Goal: Information Seeking & Learning: Learn about a topic

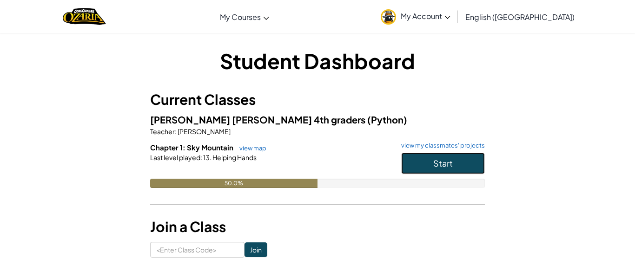
click at [451, 153] on button "Start" at bounding box center [443, 163] width 84 height 21
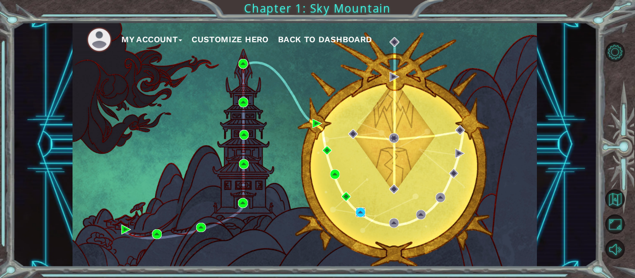
click at [362, 215] on img at bounding box center [360, 213] width 10 height 10
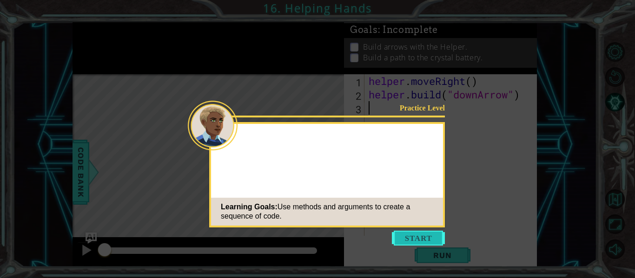
click at [427, 238] on button "Start" at bounding box center [418, 238] width 53 height 15
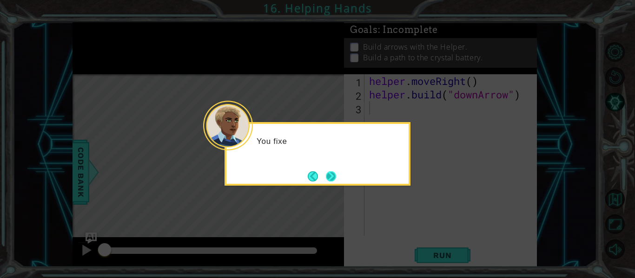
click at [336, 181] on button "Next" at bounding box center [330, 176] width 11 height 11
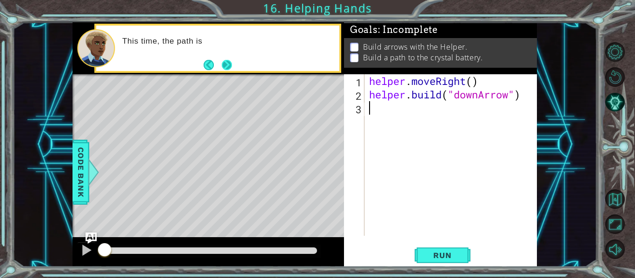
click at [231, 65] on button "Next" at bounding box center [227, 64] width 11 height 11
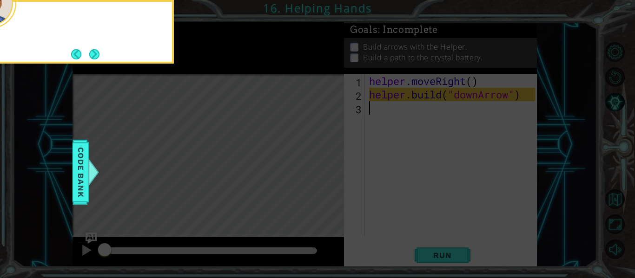
click at [235, 60] on icon at bounding box center [317, 42] width 635 height 474
click at [99, 51] on button "Next" at bounding box center [94, 54] width 10 height 10
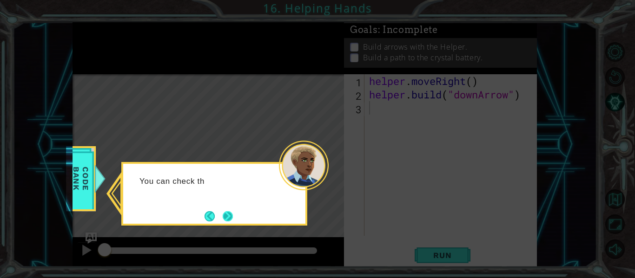
click at [226, 213] on button "Next" at bounding box center [228, 216] width 11 height 11
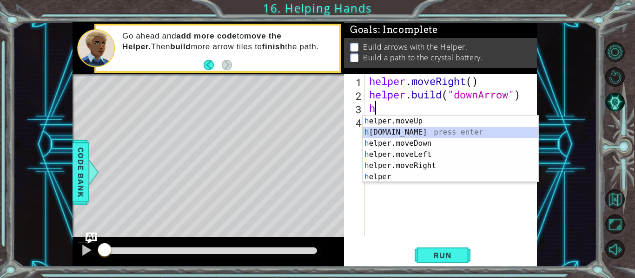
click at [443, 132] on div "h elper.moveUp press enter h [DOMAIN_NAME] press enter h elper.moveDown press e…" at bounding box center [450, 160] width 176 height 89
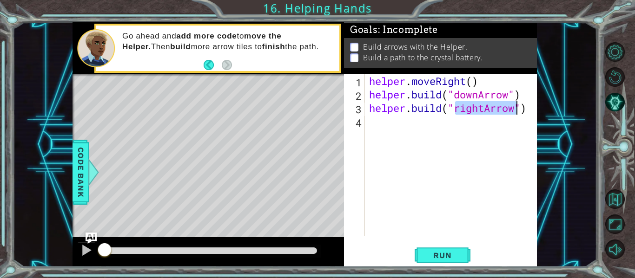
scroll to position [0, 4]
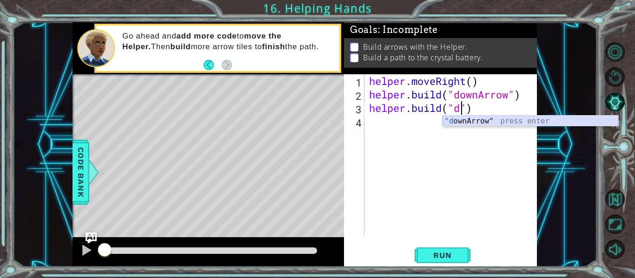
click at [461, 124] on div ""d ownArrow" press enter" at bounding box center [530, 132] width 176 height 33
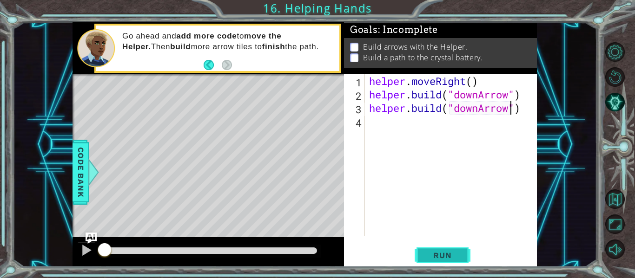
type textarea "[DOMAIN_NAME]("downArrow")"
click at [445, 256] on span "Run" at bounding box center [442, 255] width 37 height 9
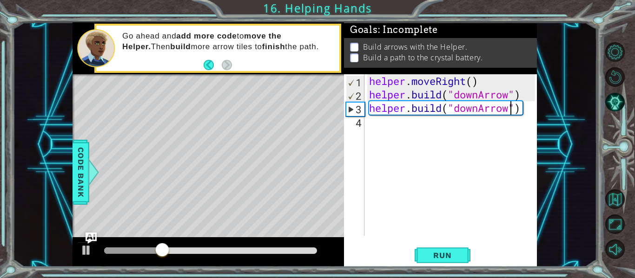
click at [376, 126] on div "helper . moveRight ( ) helper . build ( "downArrow" ) helper . build ( "downArr…" at bounding box center [453, 168] width 172 height 189
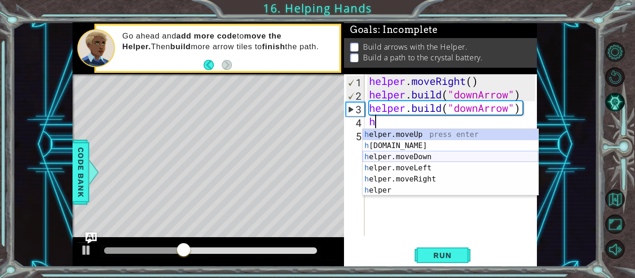
click at [376, 156] on div "h elper.moveUp press enter h [DOMAIN_NAME] press enter h elper.moveDown press e…" at bounding box center [450, 173] width 176 height 89
type textarea "helper.moveDown(1)"
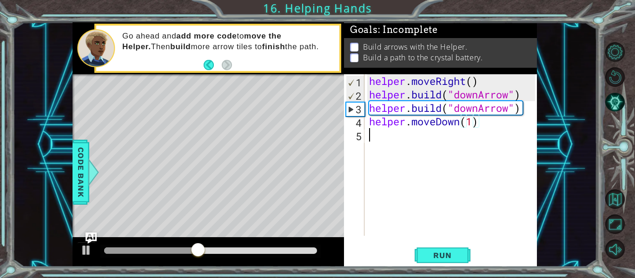
click at [410, 145] on div "helper . moveRight ( ) helper . build ( "downArrow" ) helper . build ( "downArr…" at bounding box center [453, 168] width 172 height 189
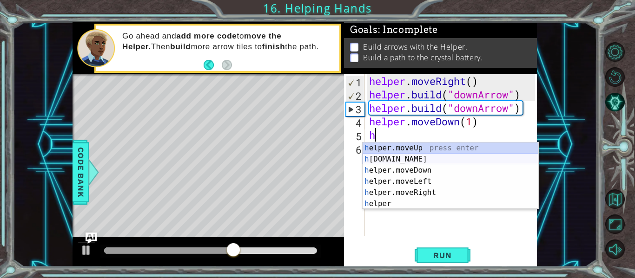
click at [422, 160] on div "h elper.moveUp press enter h [DOMAIN_NAME] press enter h elper.moveDown press e…" at bounding box center [450, 187] width 176 height 89
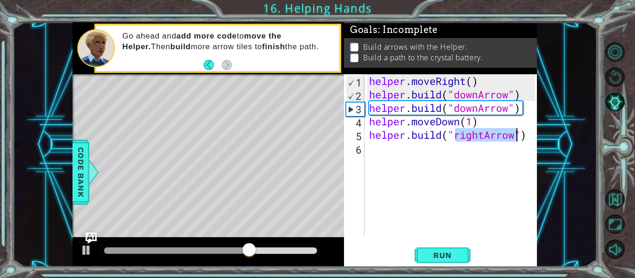
scroll to position [0, 4]
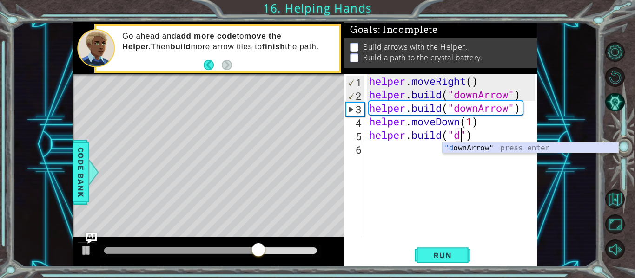
click at [483, 149] on div ""d ownArrow" press enter" at bounding box center [530, 159] width 176 height 33
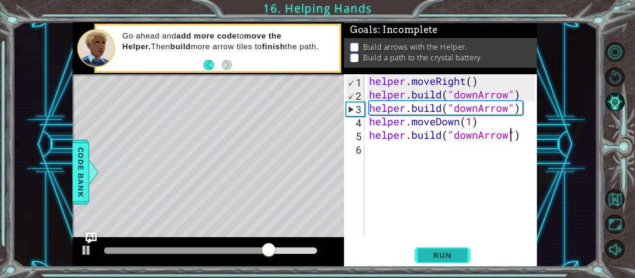
type textarea "[DOMAIN_NAME]("downArrow")"
click at [444, 249] on button "Run" at bounding box center [442, 255] width 56 height 19
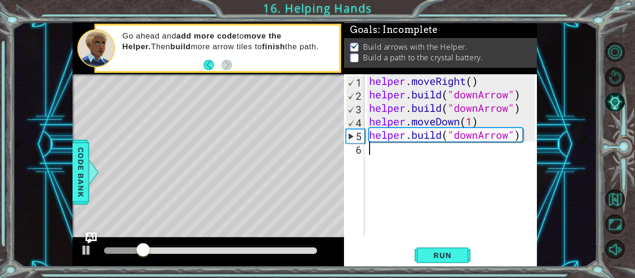
click at [429, 153] on div "helper . moveRight ( ) helper . build ( "downArrow" ) helper . build ( "downArr…" at bounding box center [453, 168] width 172 height 189
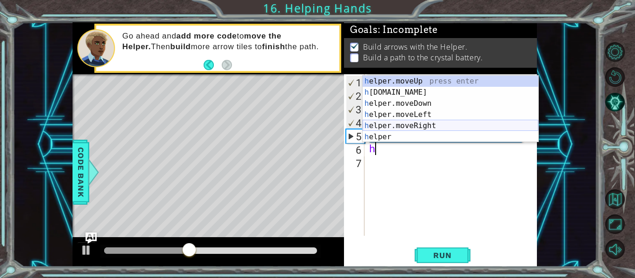
click at [431, 126] on div "h elper.moveUp press enter h [DOMAIN_NAME] press enter h elper.moveDown press e…" at bounding box center [450, 120] width 176 height 89
type textarea "helper.moveRight(1)"
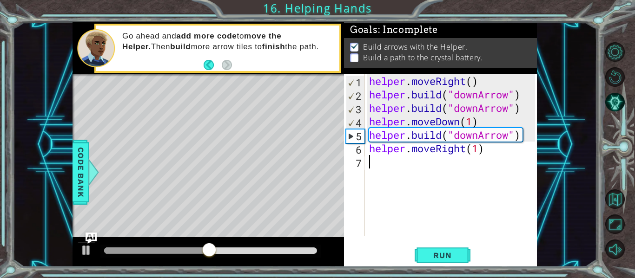
click at [395, 180] on div "helper . moveRight ( ) helper . build ( "downArrow" ) helper . build ( "downArr…" at bounding box center [453, 168] width 172 height 189
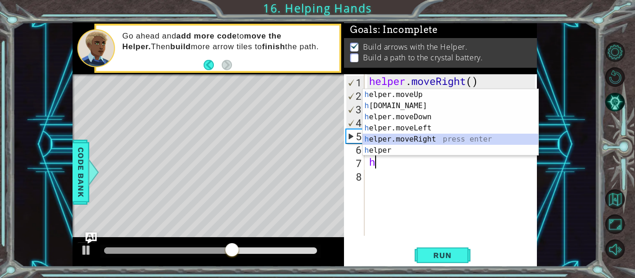
click at [386, 139] on div "h elper.moveUp press enter h [DOMAIN_NAME] press enter h elper.moveDown press e…" at bounding box center [450, 133] width 176 height 89
type textarea "helper.moveRight(1)"
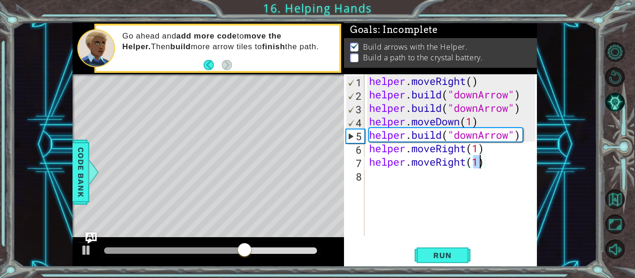
click at [386, 192] on div "helper . moveRight ( ) helper . build ( "downArrow" ) helper . build ( "downArr…" at bounding box center [453, 168] width 172 height 189
drag, startPoint x: 467, startPoint y: 163, endPoint x: 411, endPoint y: 164, distance: 55.8
click at [411, 164] on div "helper . moveRight ( ) helper . build ( "downArrow" ) helper . build ( "downArr…" at bounding box center [453, 168] width 172 height 189
drag, startPoint x: 435, startPoint y: 160, endPoint x: 413, endPoint y: 158, distance: 22.9
click at [413, 158] on div "helper . moveRight ( ) helper . build ( "downArrow" ) helper . build ( "downArr…" at bounding box center [453, 168] width 172 height 189
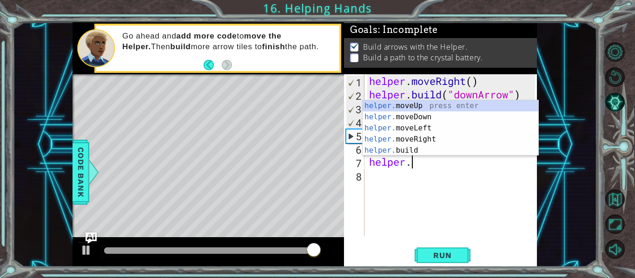
type textarea "helper."
